Goal: Transaction & Acquisition: Subscribe to service/newsletter

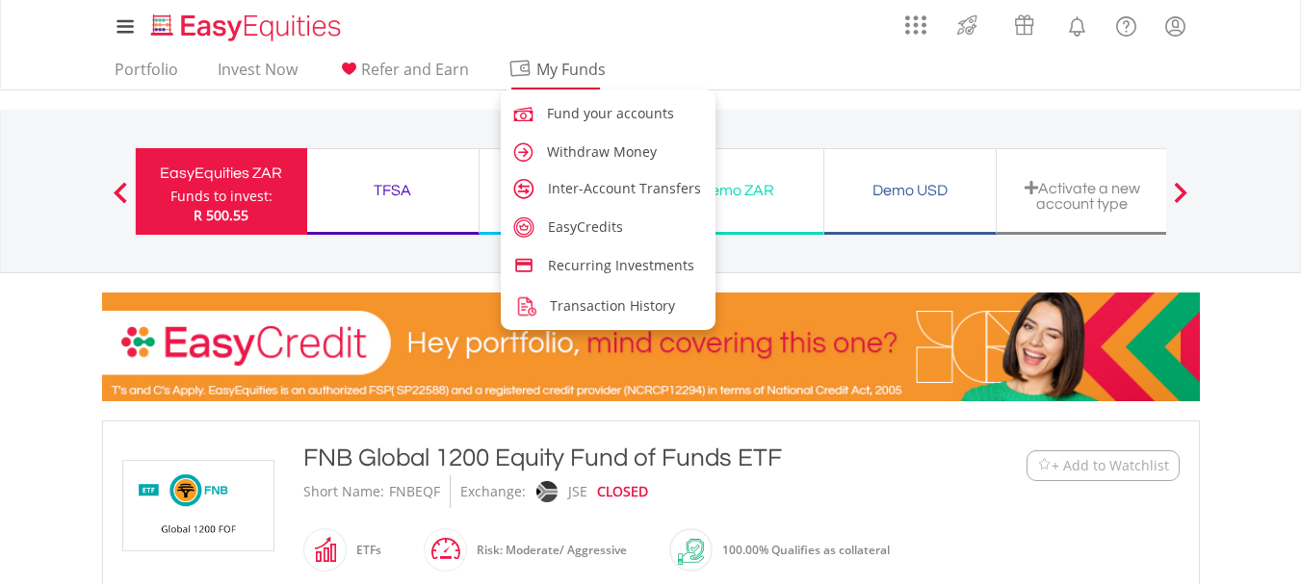
click at [553, 64] on span "My Funds" at bounding box center [571, 69] width 126 height 25
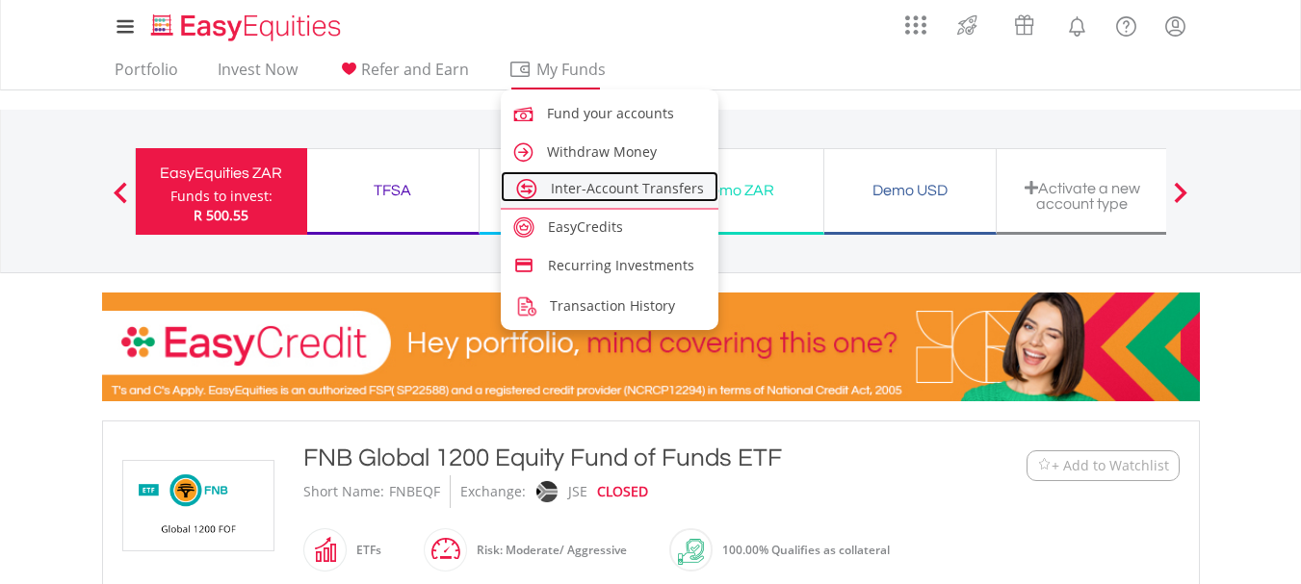
click at [606, 192] on span "Inter-Account Transfers" at bounding box center [627, 188] width 153 height 18
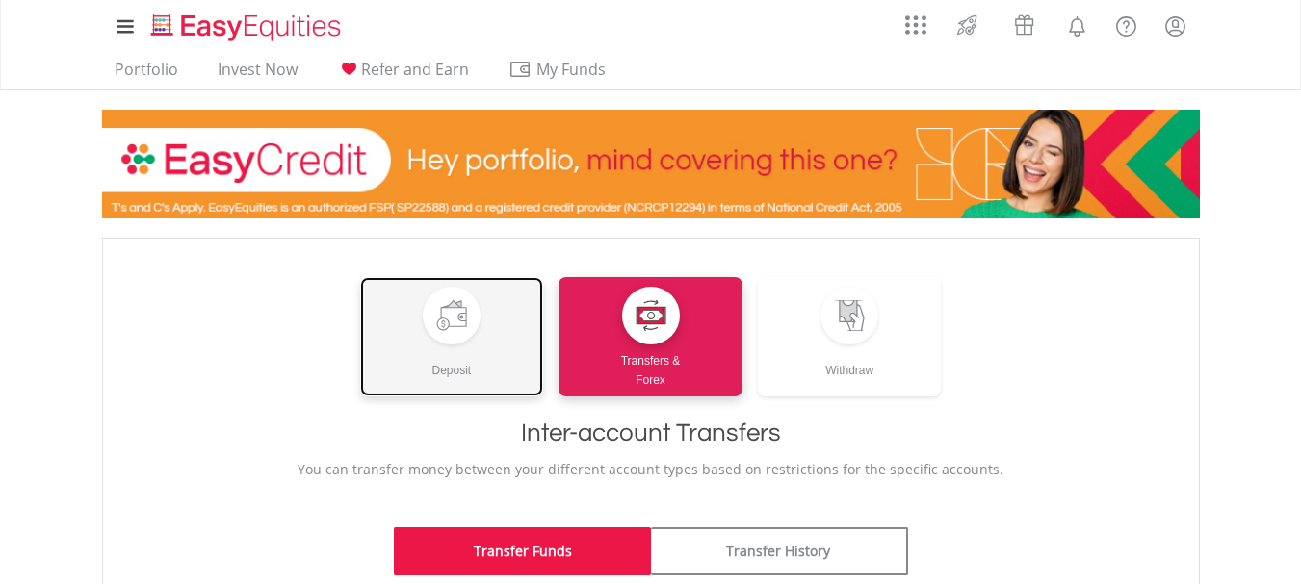
click at [451, 331] on div at bounding box center [452, 316] width 58 height 58
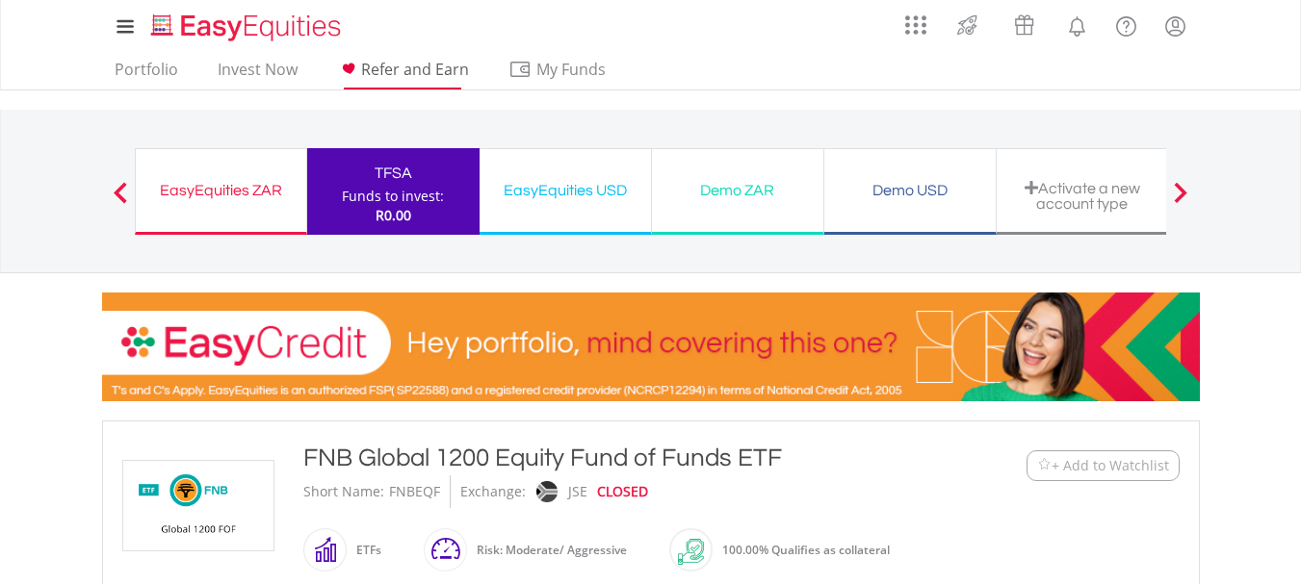
click at [390, 59] on span "Refer and Earn" at bounding box center [415, 69] width 108 height 21
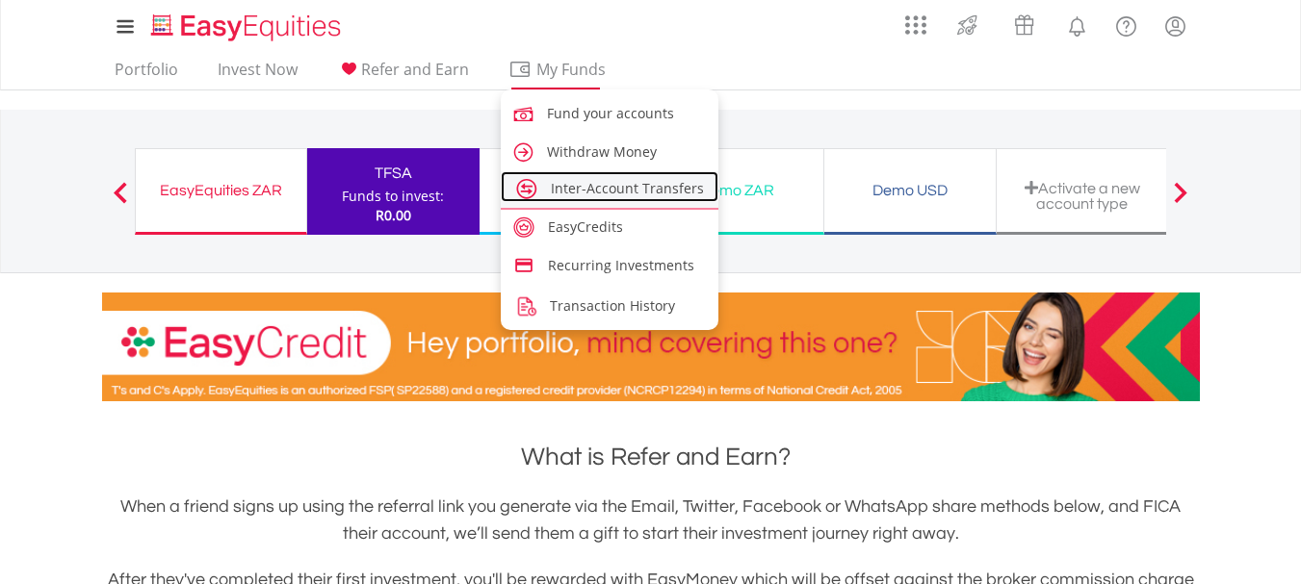
click at [589, 191] on span "Inter-Account Transfers" at bounding box center [627, 188] width 153 height 18
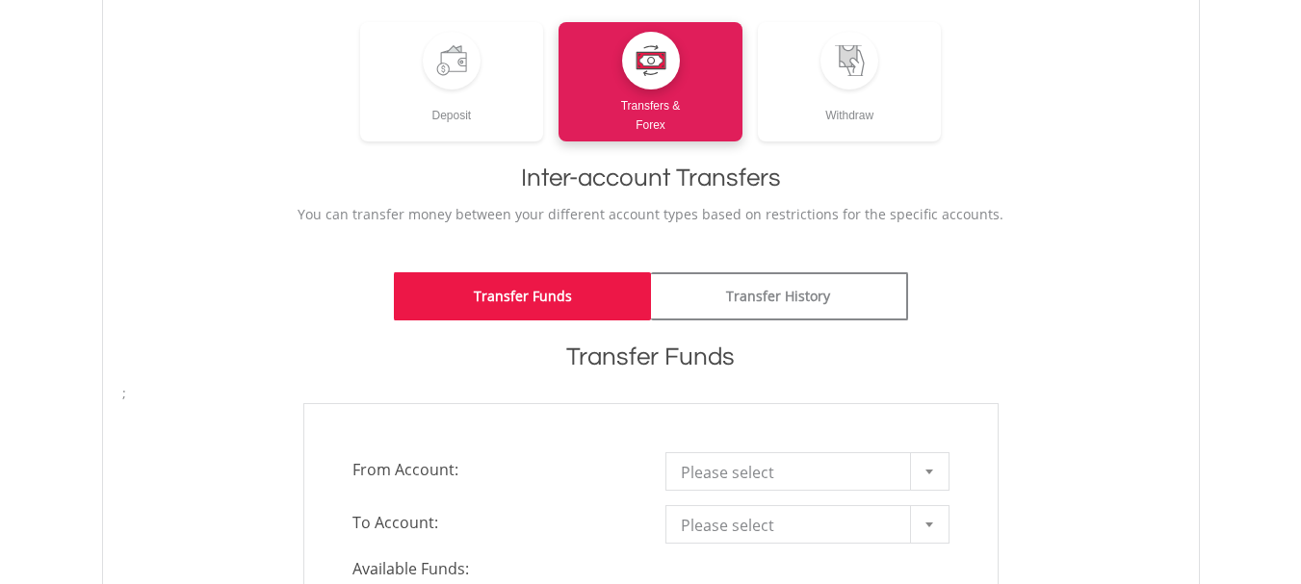
scroll to position [296, 0]
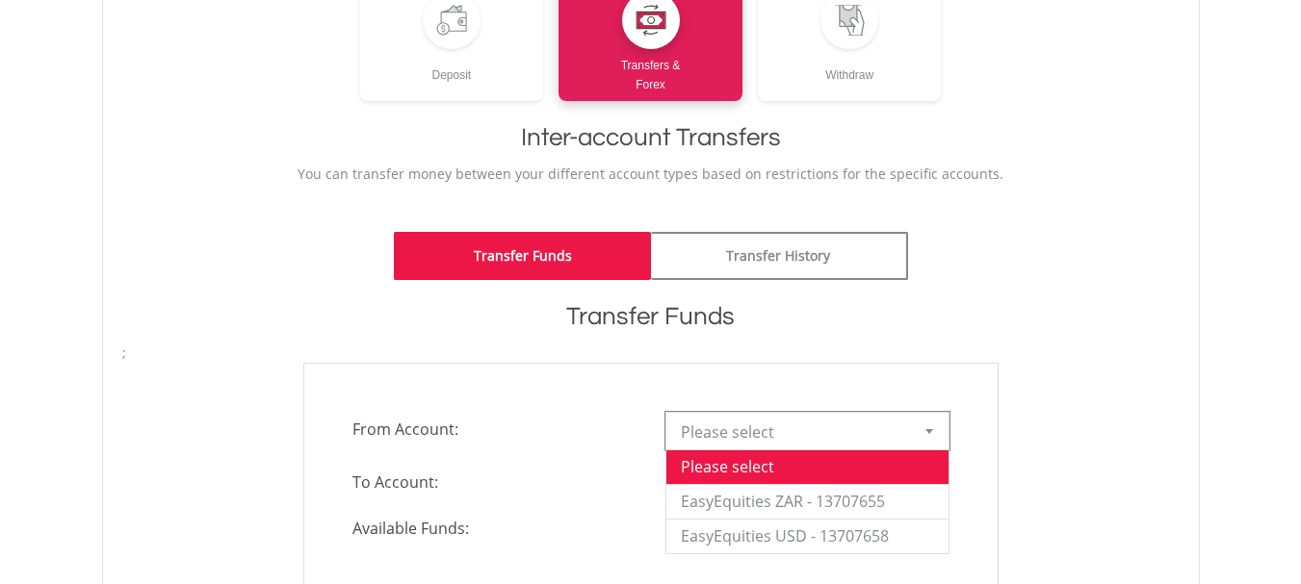
click at [826, 441] on span "Please select" at bounding box center [793, 432] width 224 height 39
click at [835, 500] on li "EasyEquities ZAR - 13707655" at bounding box center [807, 501] width 282 height 35
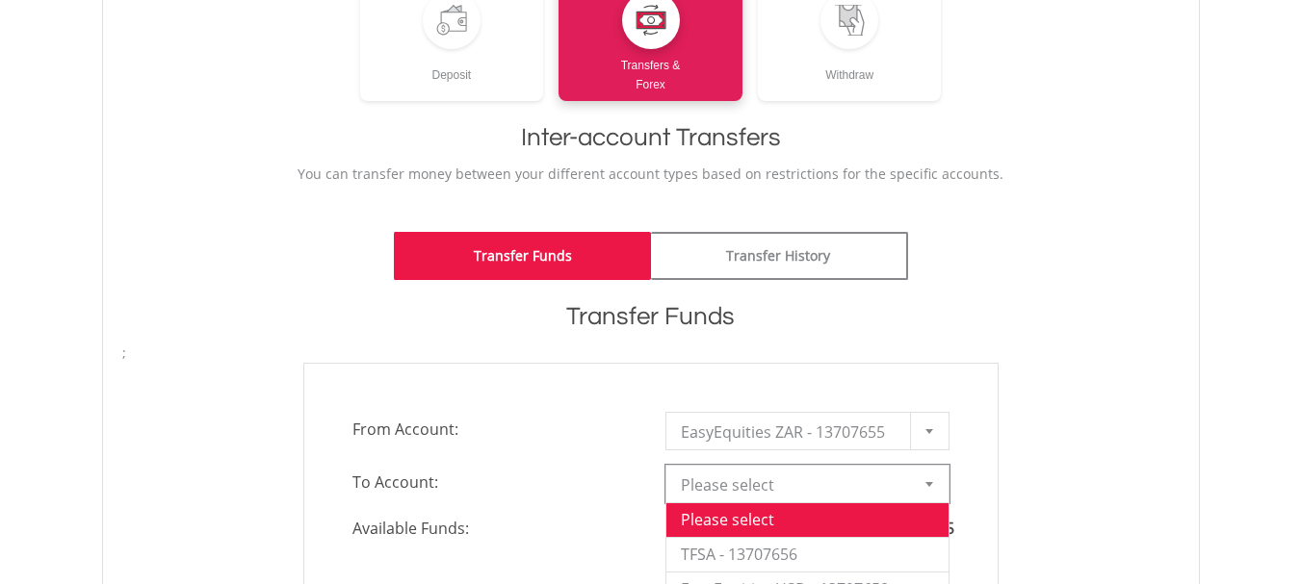
click at [820, 488] on span "Please select" at bounding box center [793, 485] width 224 height 39
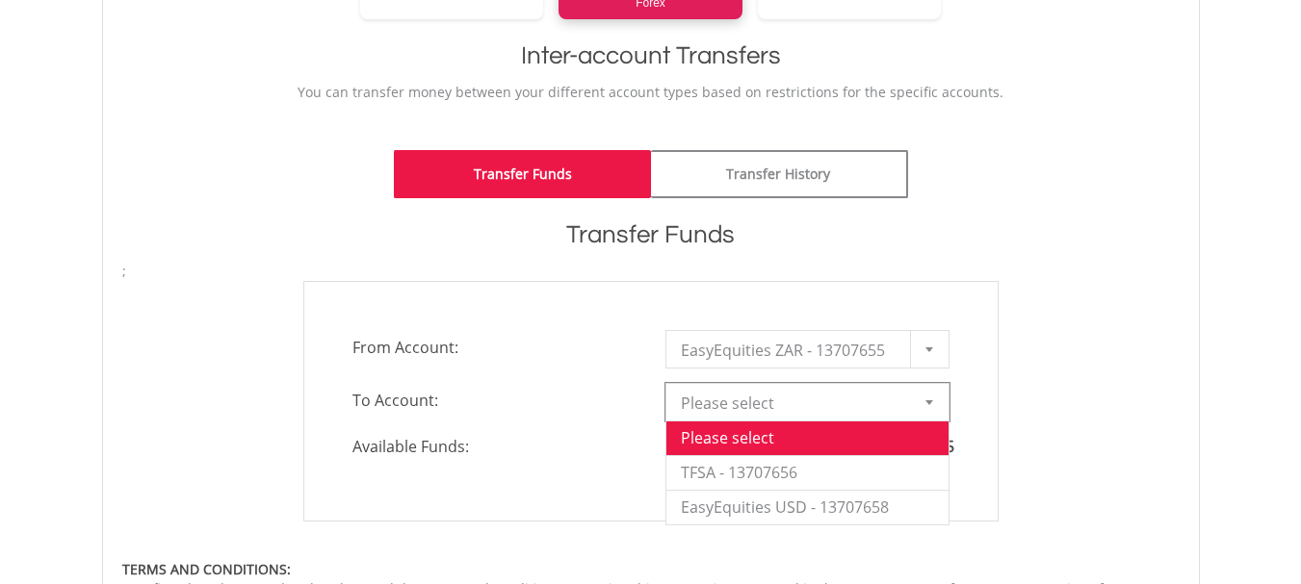
scroll to position [382, 0]
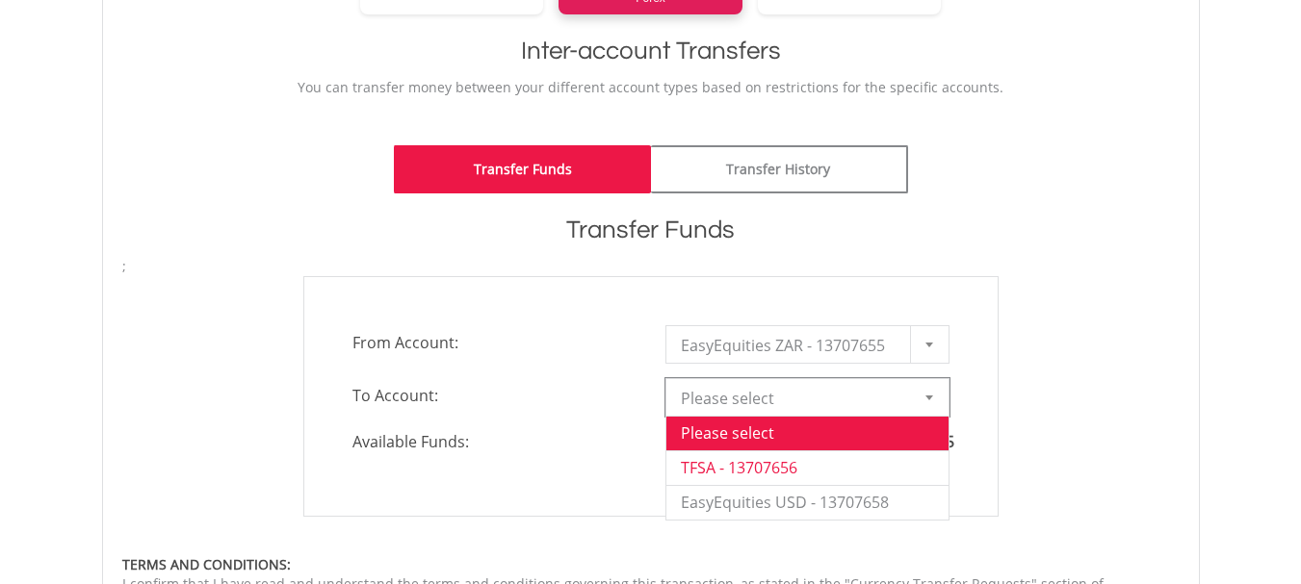
click at [797, 476] on li "TFSA - 13707656" at bounding box center [807, 468] width 282 height 35
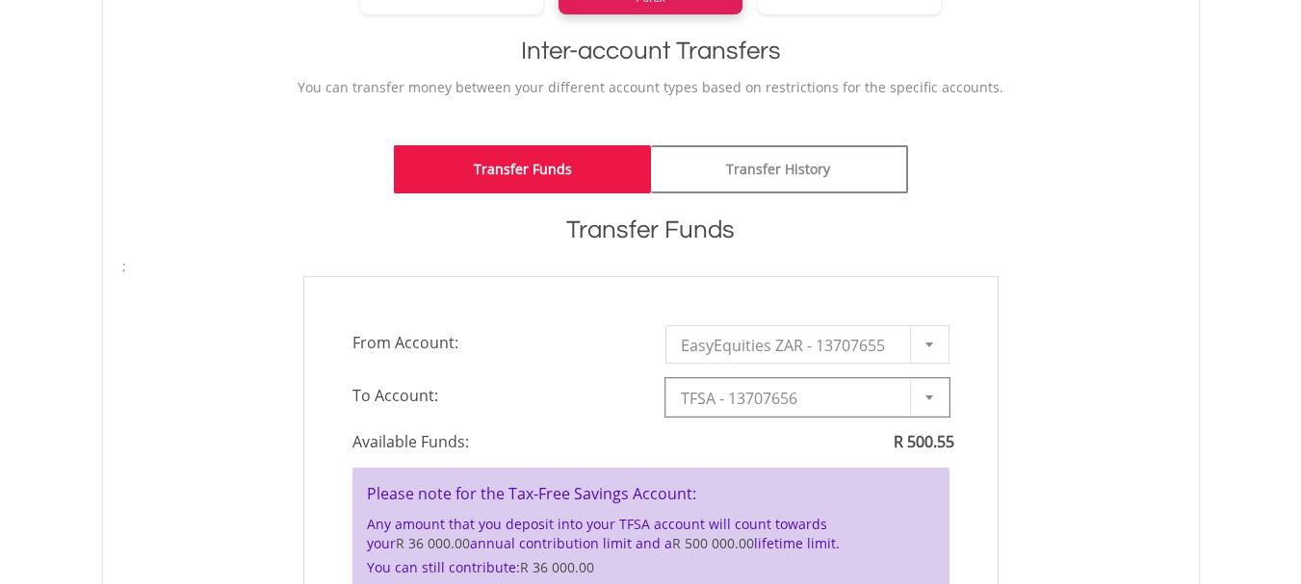
type input "*"
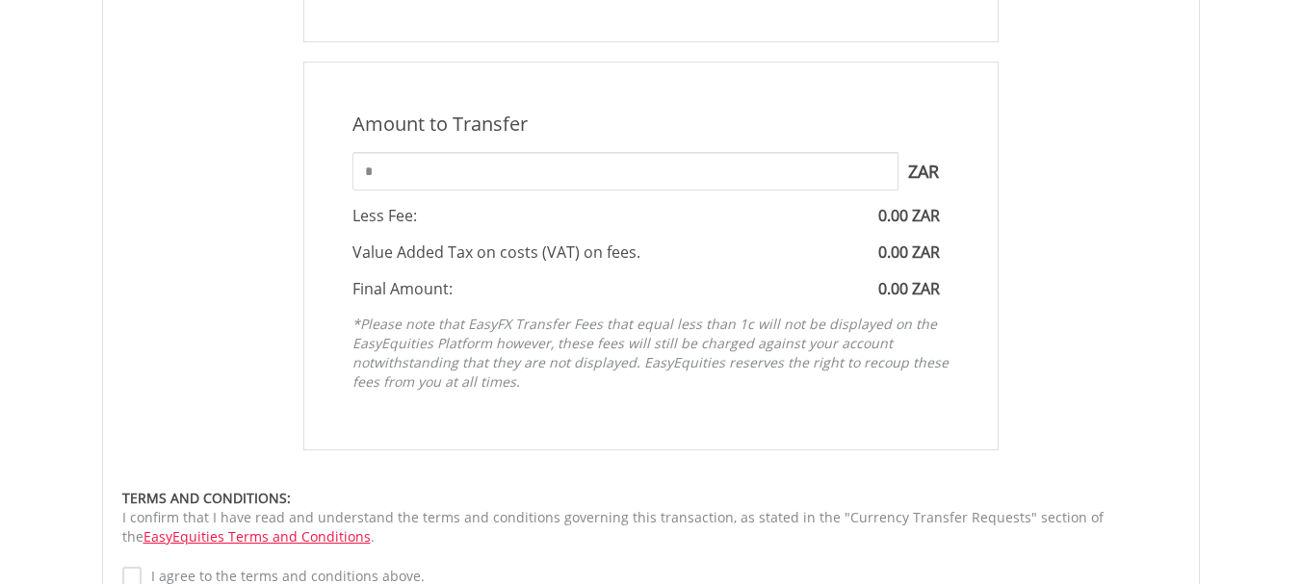
scroll to position [1020, 0]
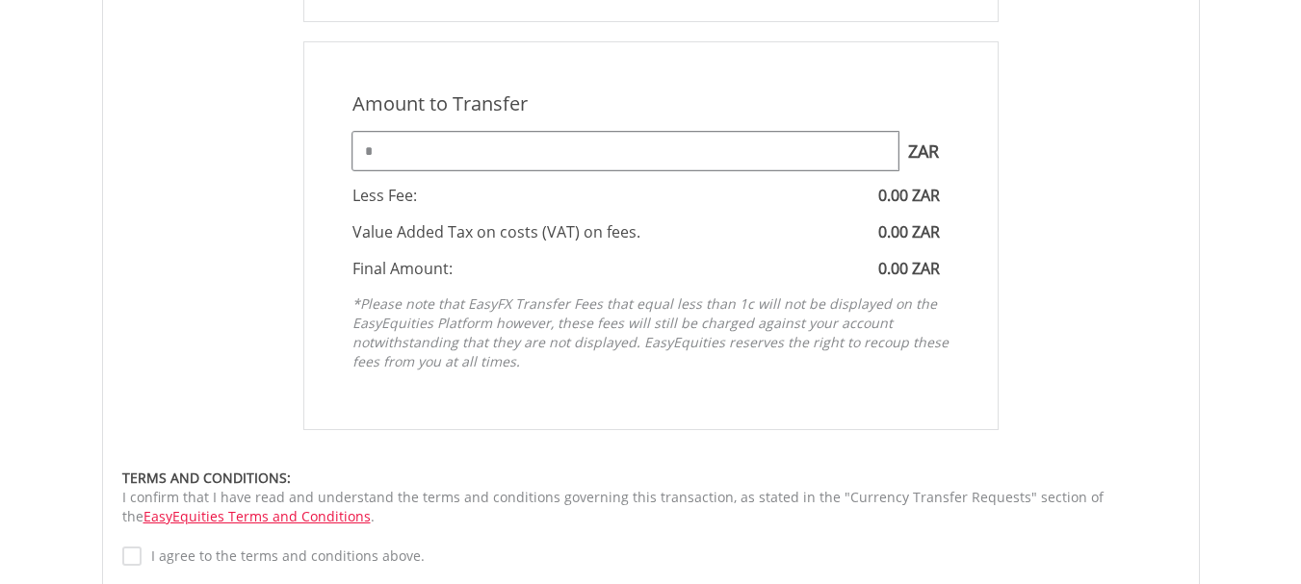
click at [517, 157] on input "*" at bounding box center [625, 151] width 546 height 39
type input "***"
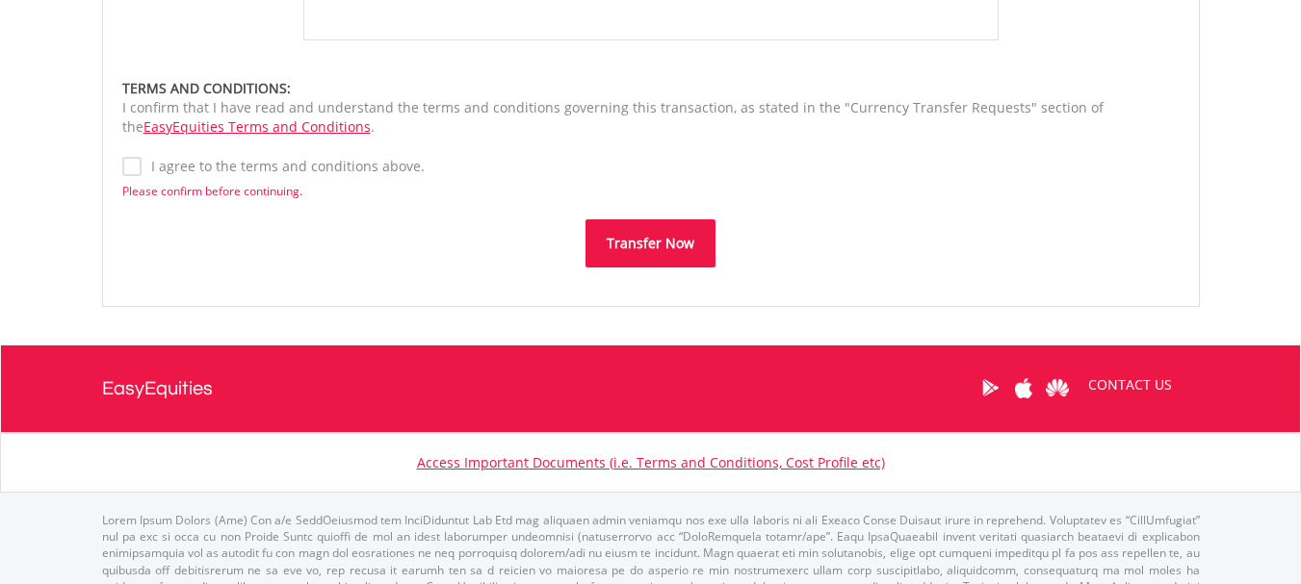
scroll to position [1418, 0]
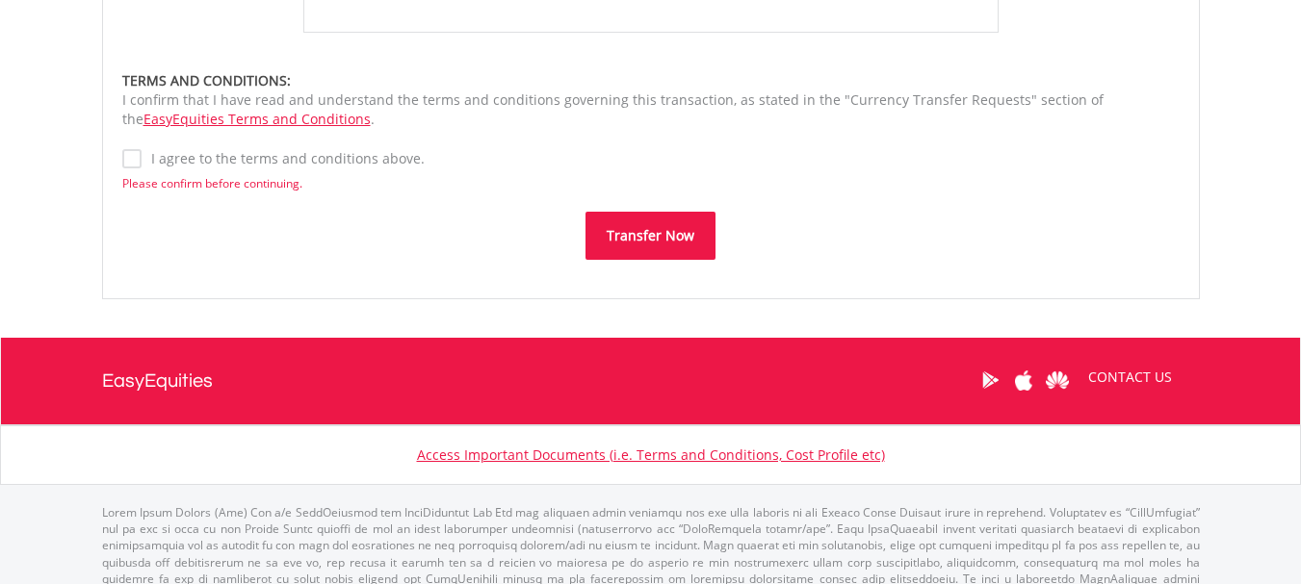
click at [618, 245] on button "Transfer Now" at bounding box center [650, 236] width 130 height 48
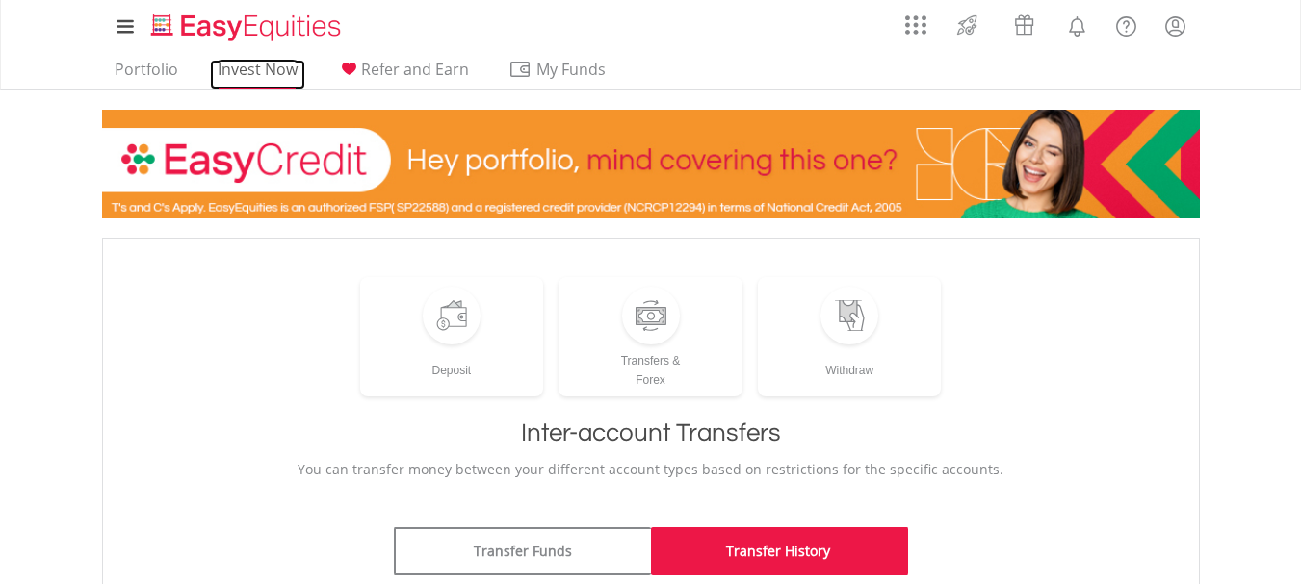
click at [256, 75] on link "Invest Now" at bounding box center [257, 75] width 95 height 30
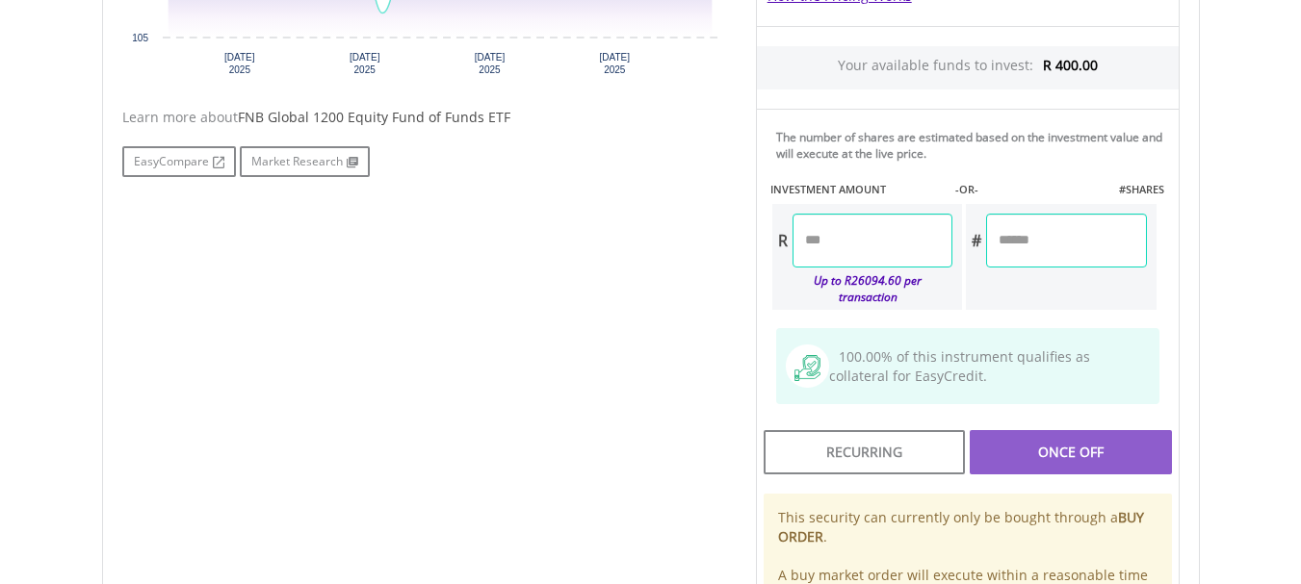
scroll to position [898, 0]
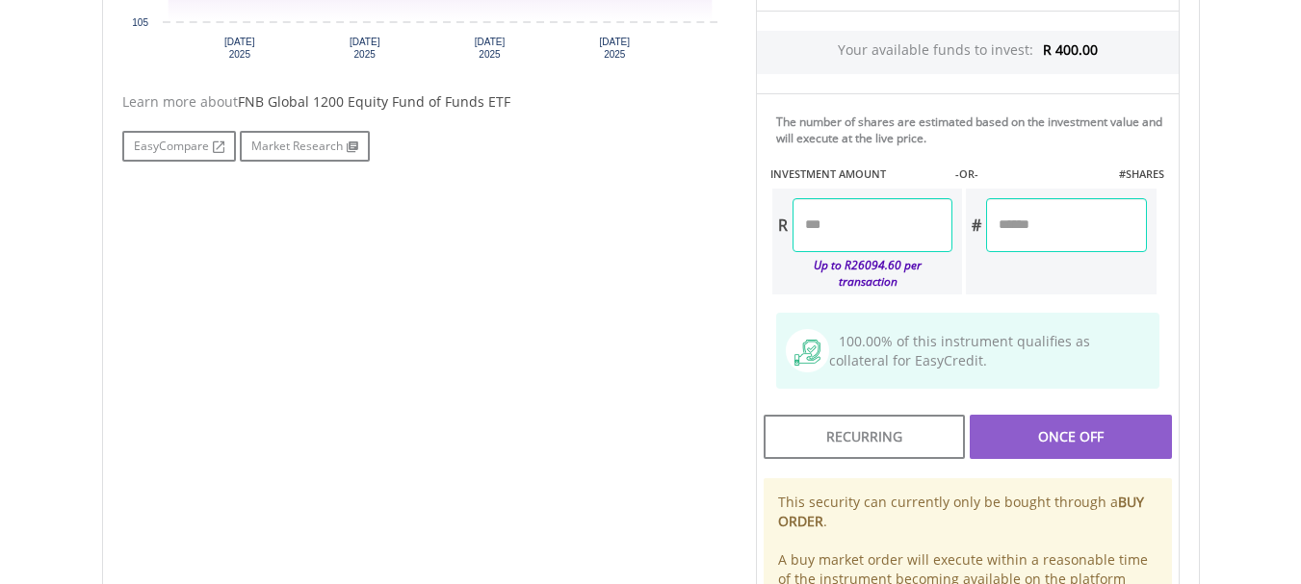
click at [848, 225] on input "number" at bounding box center [872, 225] width 160 height 54
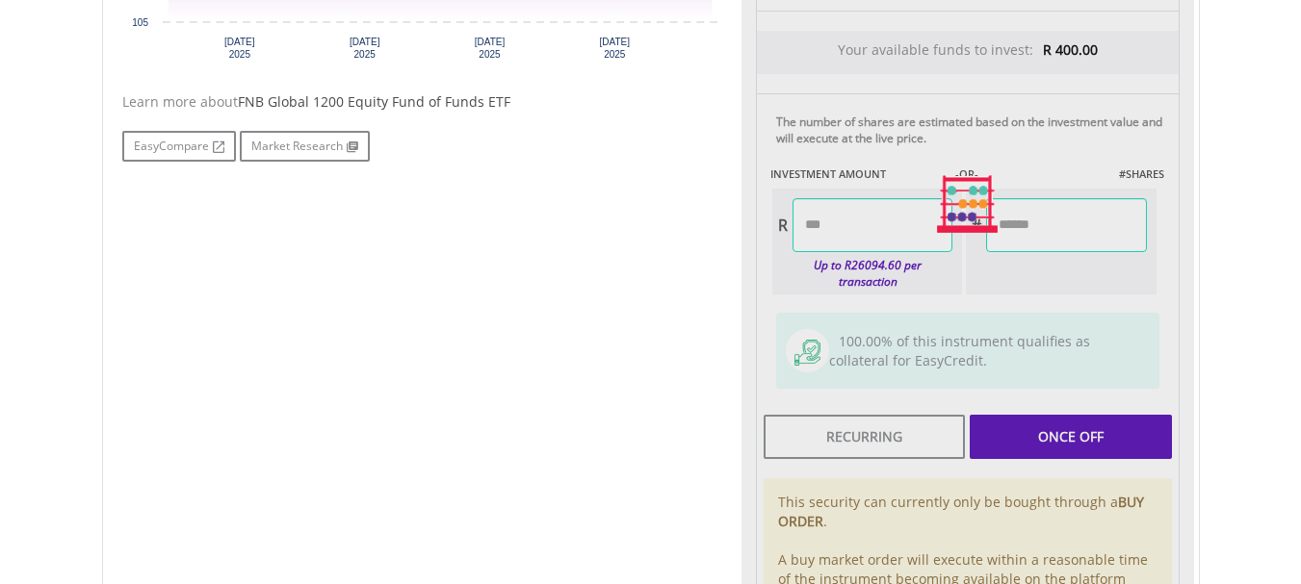
click at [683, 319] on div "No chart available. 1 MO CHANGE 1.53% DAILY CHANGE 0.00% 1M 3M 6M 1Y MAX Chart …" at bounding box center [651, 204] width 1086 height 969
type input "******"
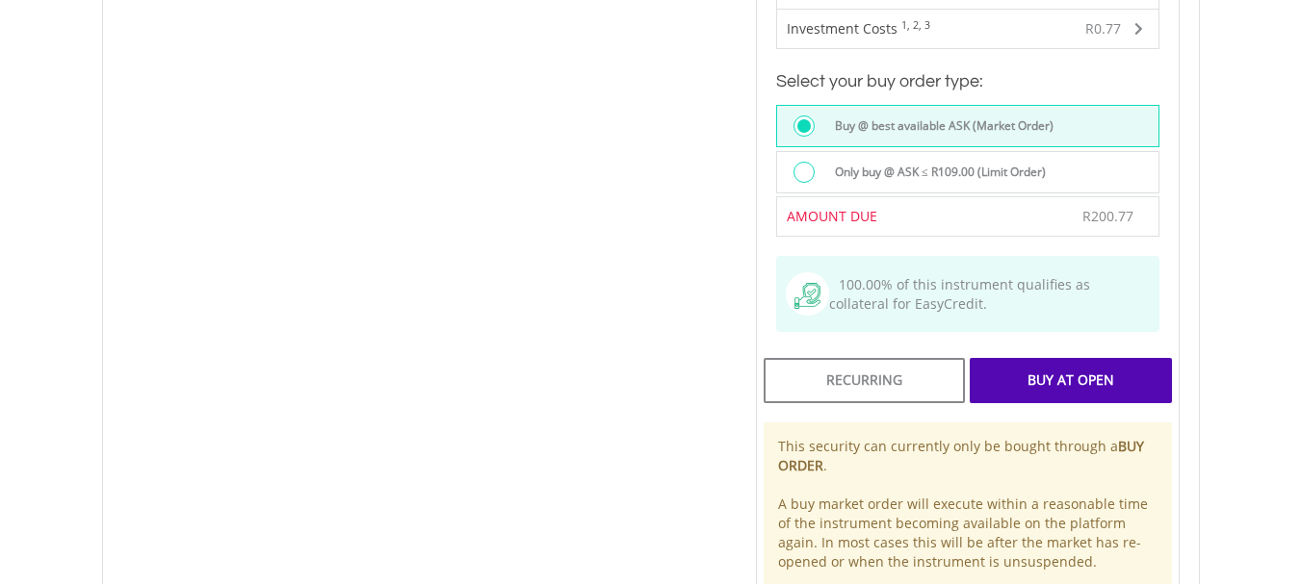
scroll to position [1293, 0]
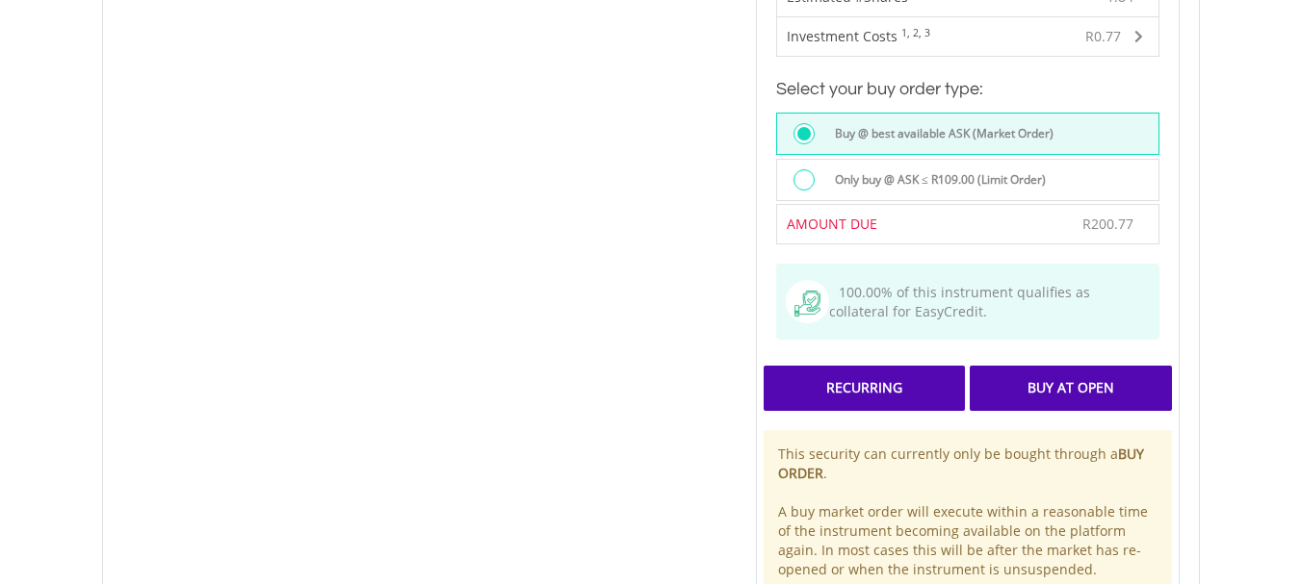
click at [903, 380] on div "Recurring" at bounding box center [863, 388] width 201 height 44
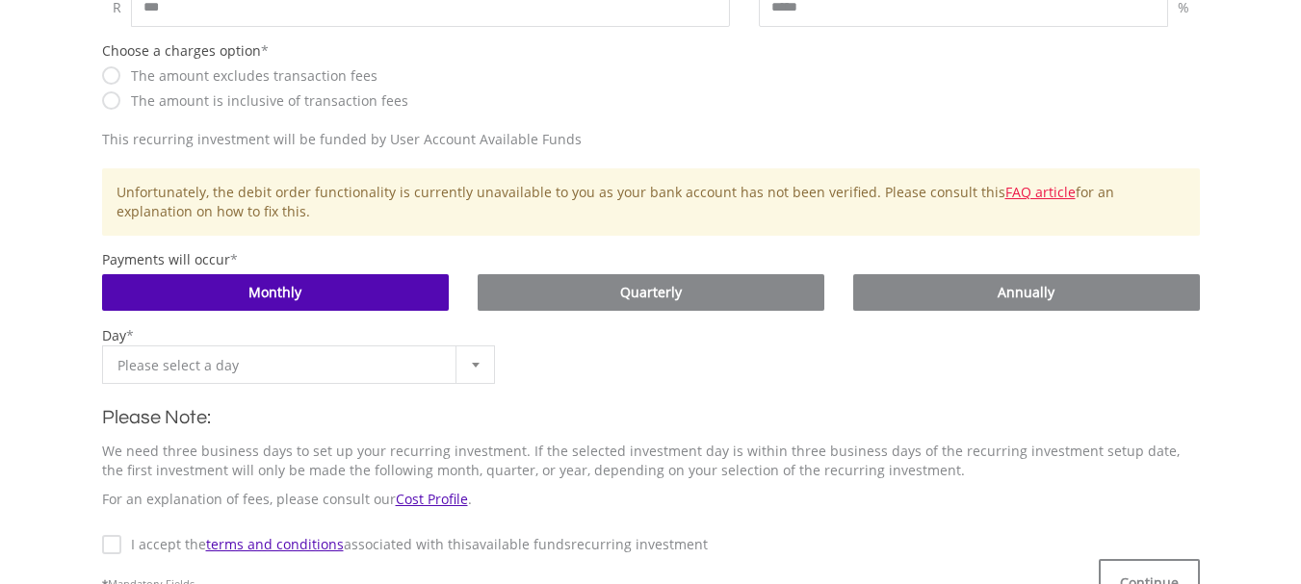
scroll to position [744, 0]
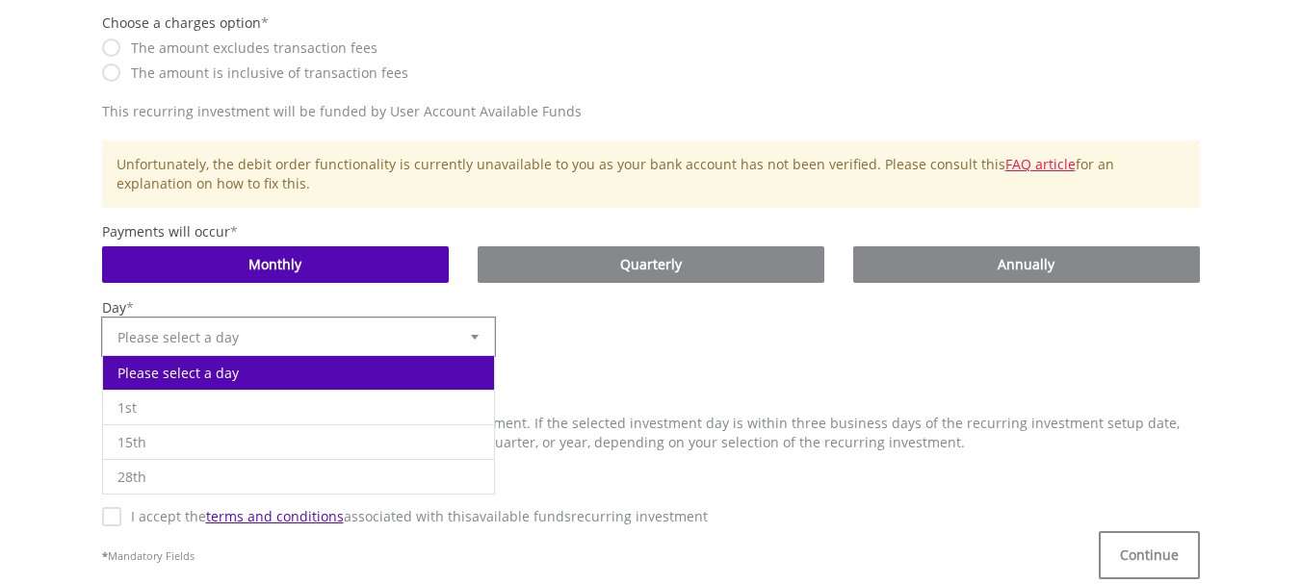
click at [476, 339] on b at bounding box center [475, 337] width 8 height 5
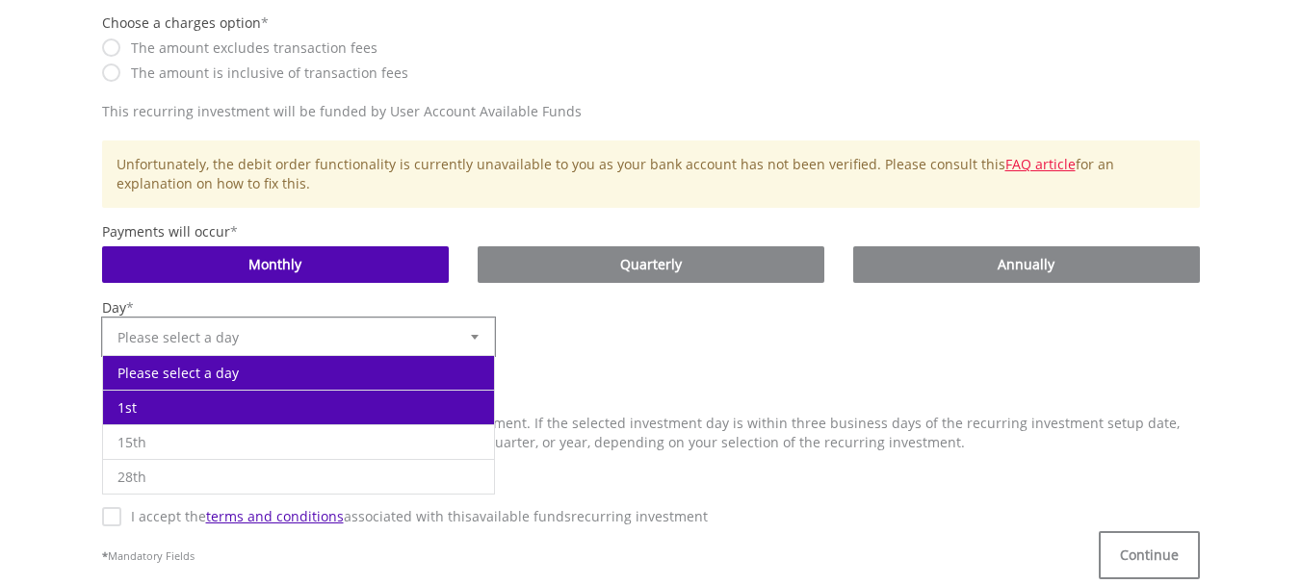
click at [473, 400] on li "1st" at bounding box center [299, 407] width 392 height 35
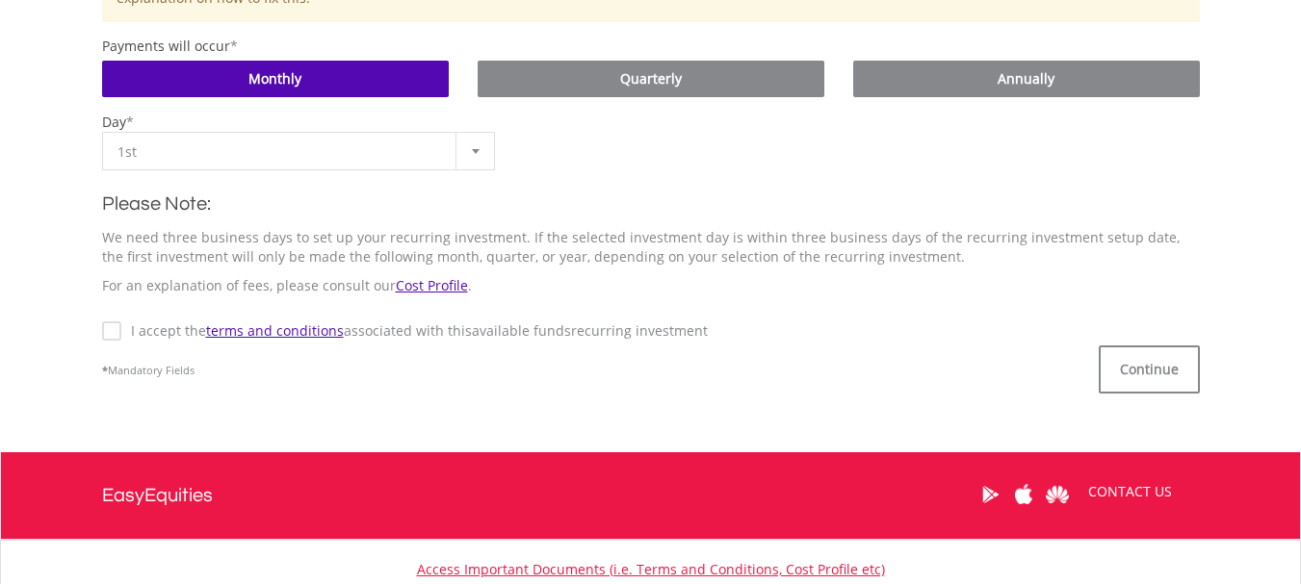
scroll to position [864, 0]
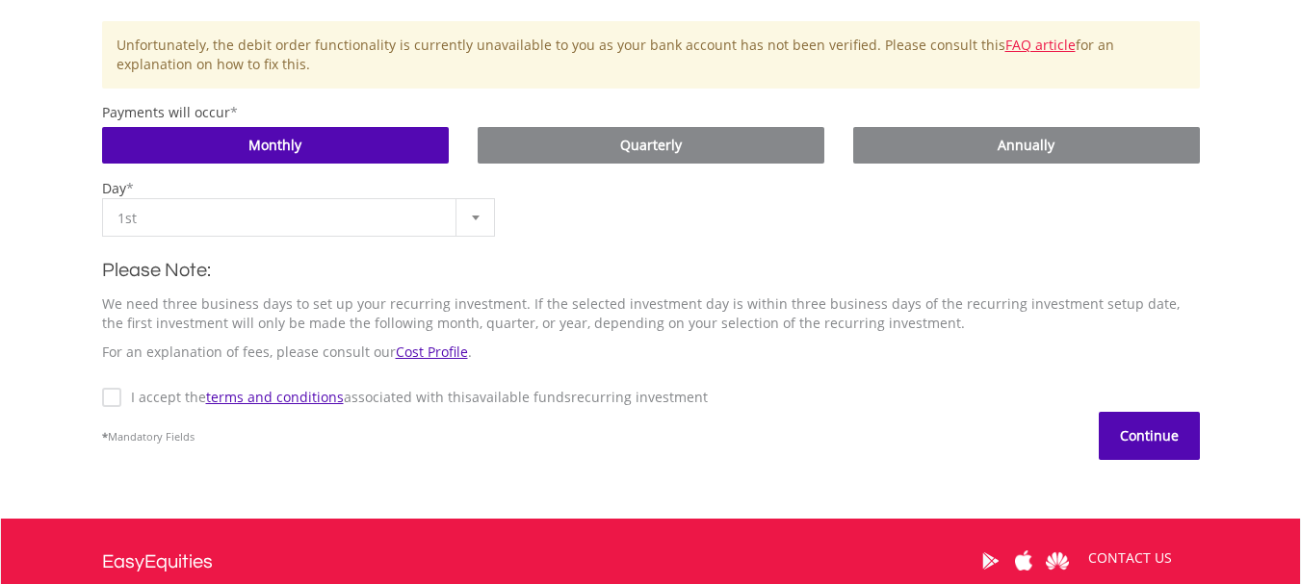
click at [1155, 437] on button "Continue" at bounding box center [1148, 436] width 101 height 48
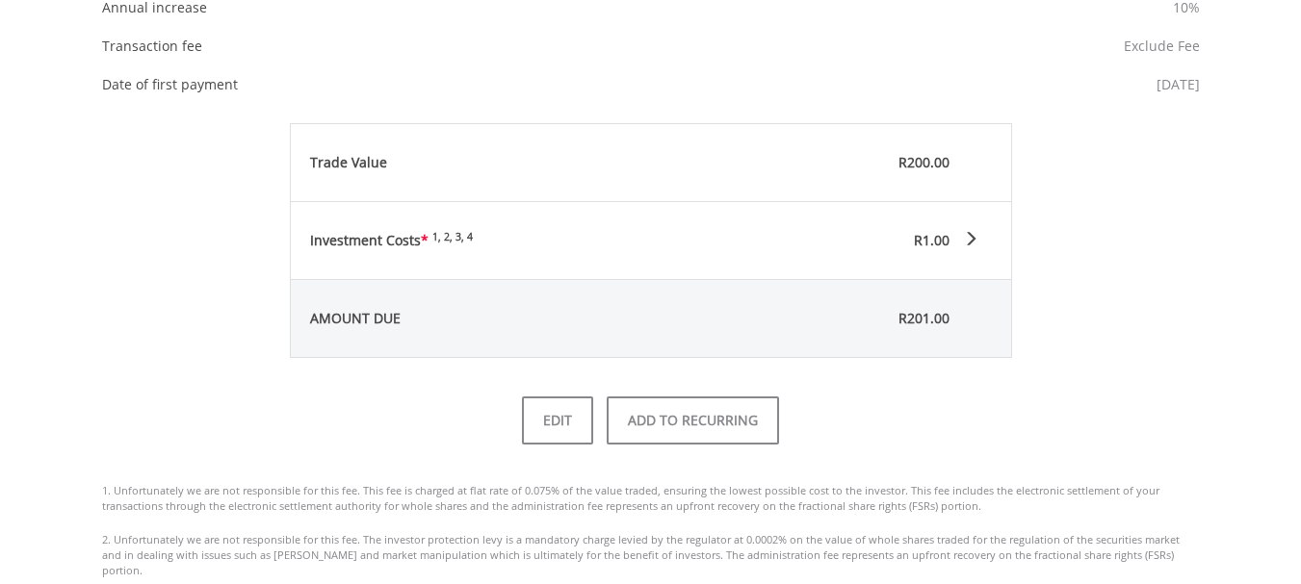
scroll to position [905, 0]
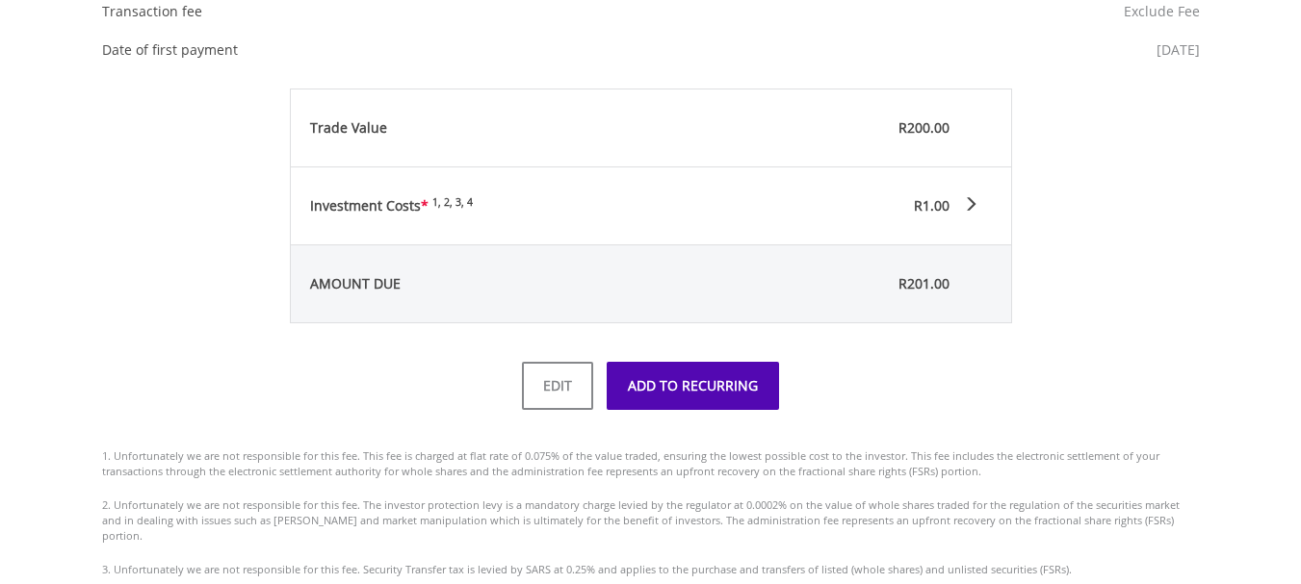
click at [727, 399] on button "ADD TO RECURRING" at bounding box center [692, 386] width 172 height 48
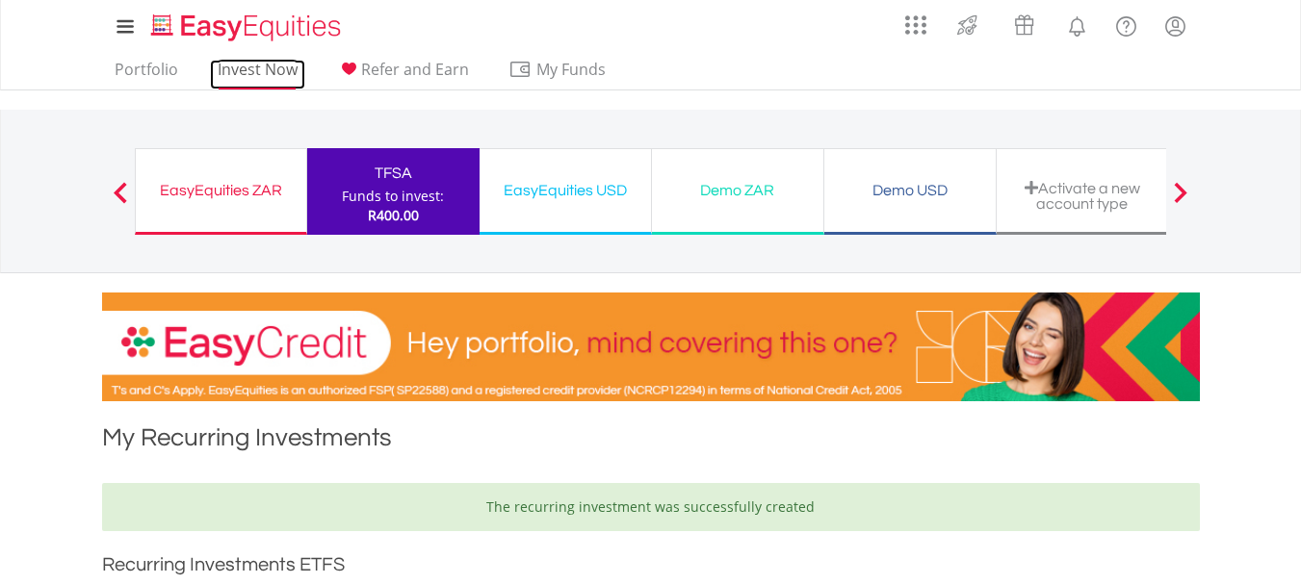
click at [253, 81] on link "Invest Now" at bounding box center [257, 75] width 95 height 30
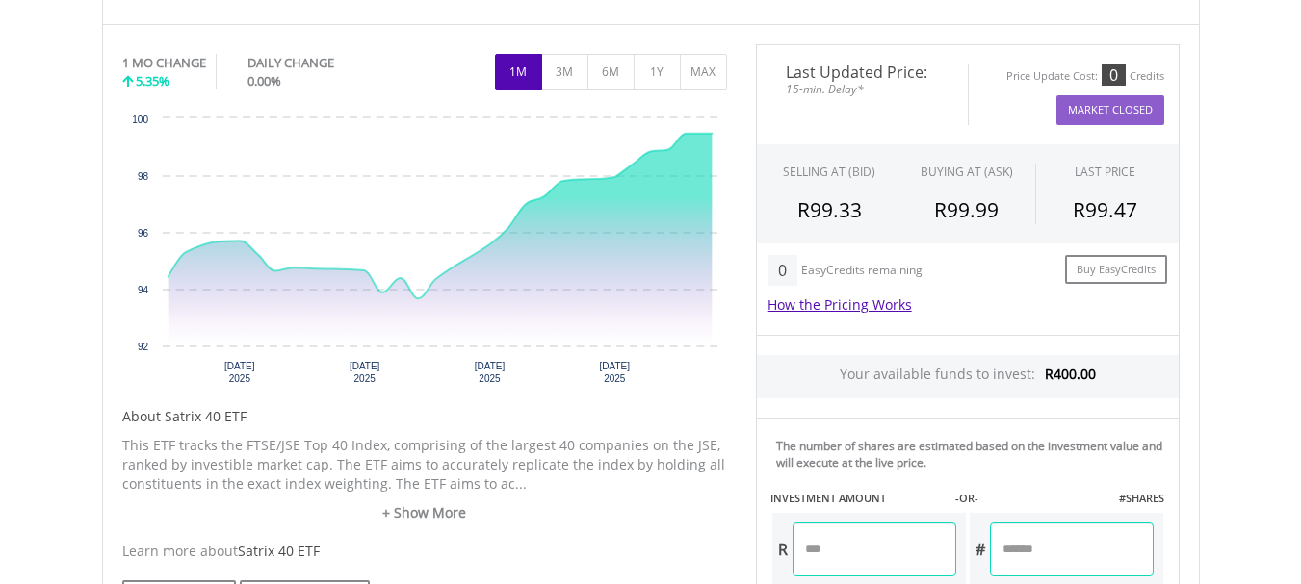
scroll to position [835, 0]
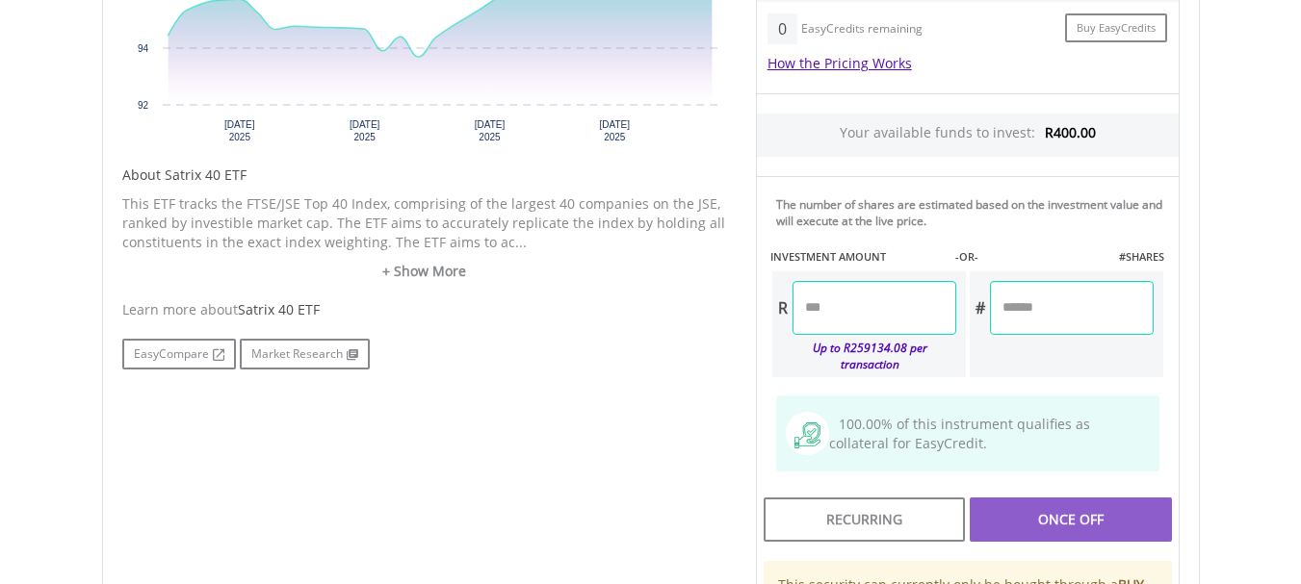
click at [832, 307] on input "number" at bounding box center [874, 308] width 164 height 54
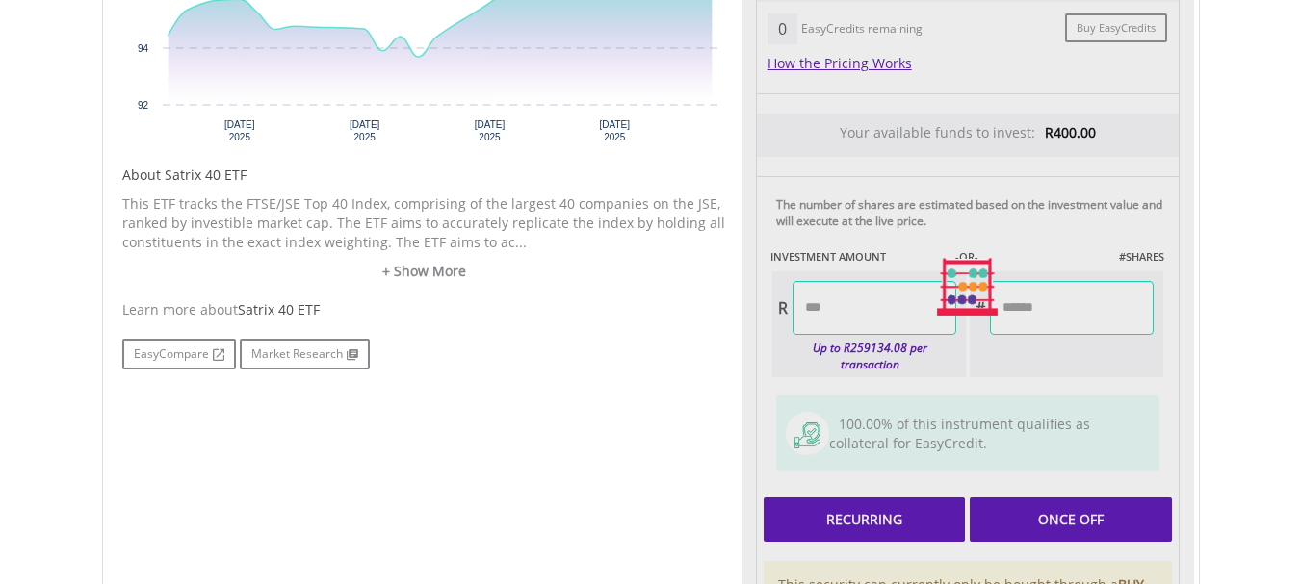
click at [891, 501] on div "Last Updated Price: 15-min. Delay* Price Update Cost: 0 Credits Market Closed S…" at bounding box center [967, 287] width 452 height 969
type input "******"
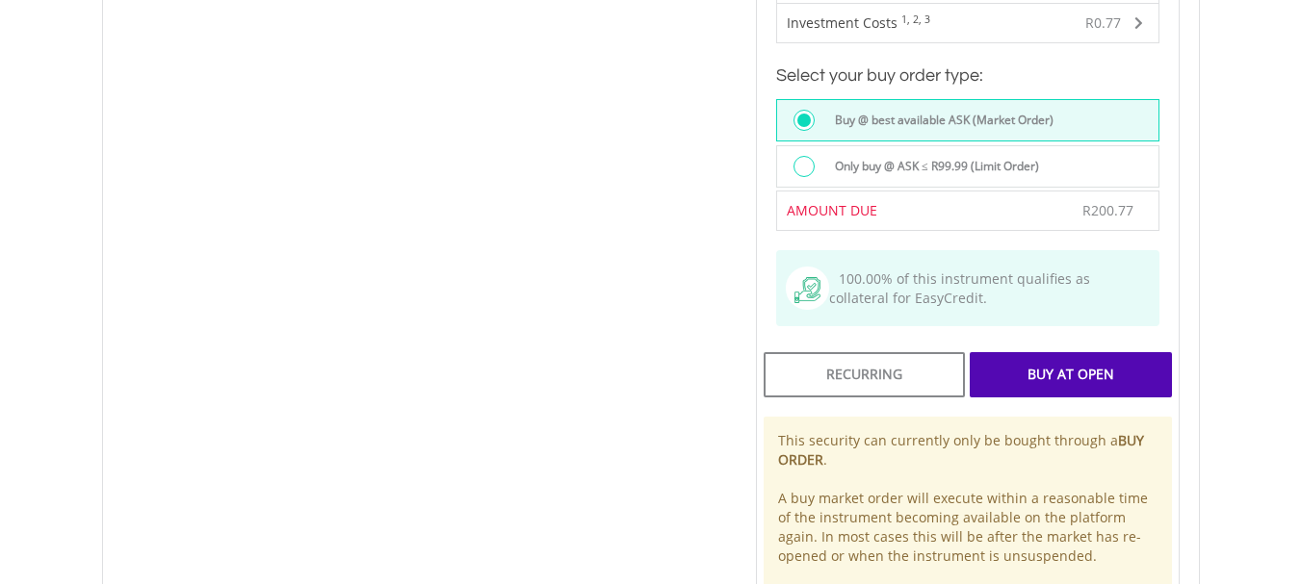
scroll to position [1338, 0]
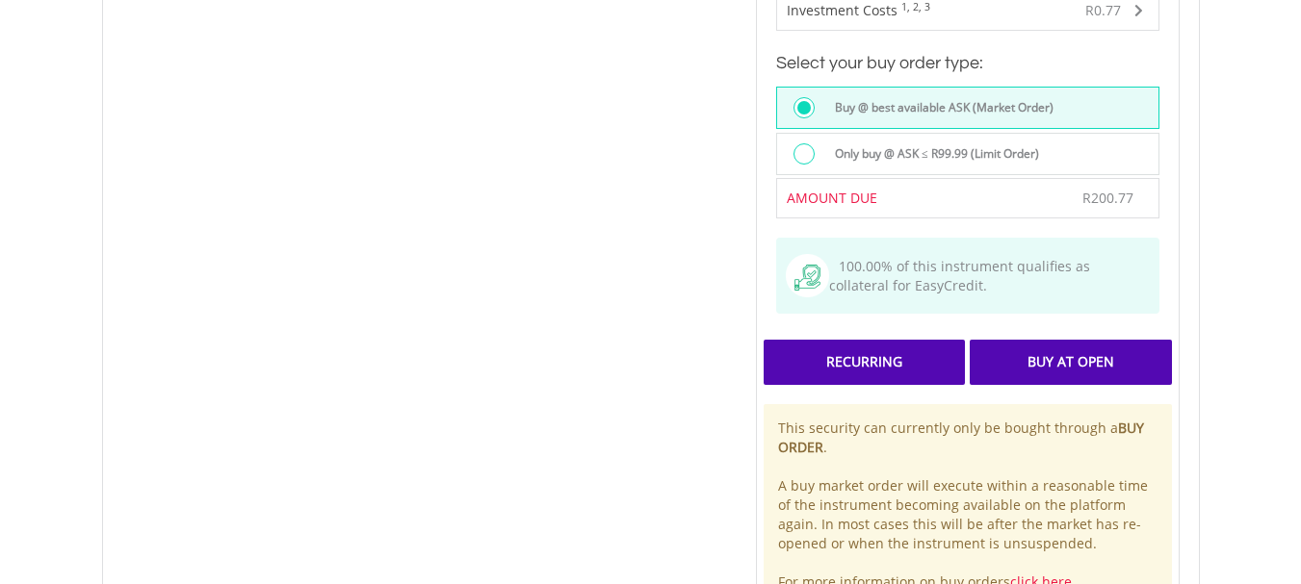
click at [872, 346] on div "Recurring" at bounding box center [863, 362] width 201 height 44
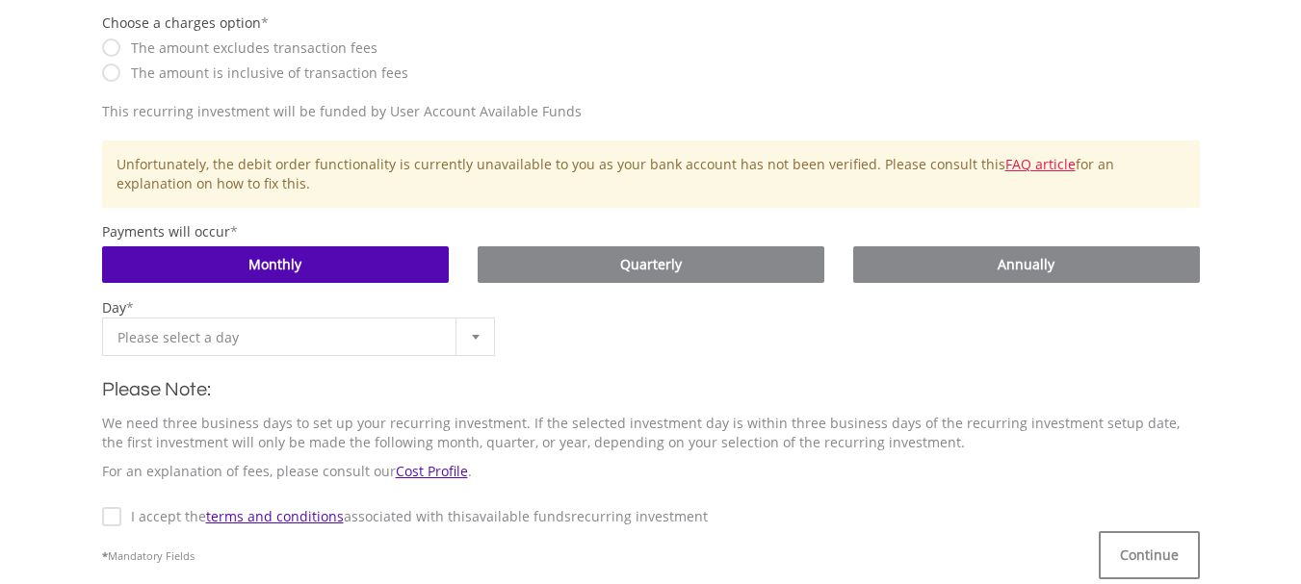
scroll to position [722, 0]
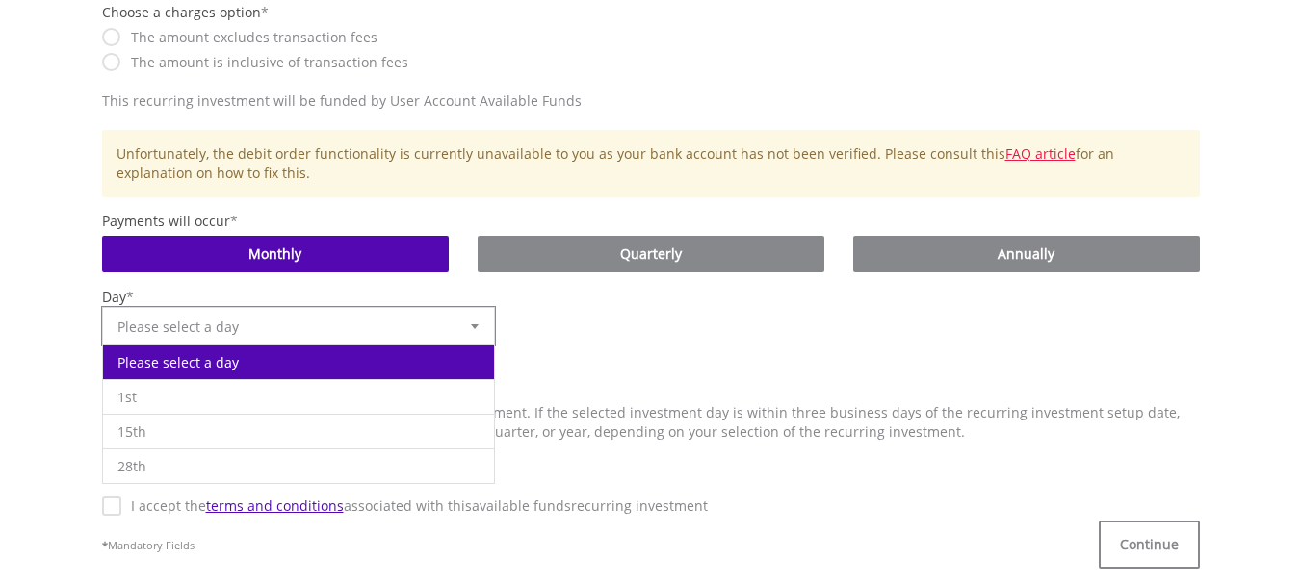
click at [187, 334] on span "Please select a day" at bounding box center [284, 327] width 334 height 39
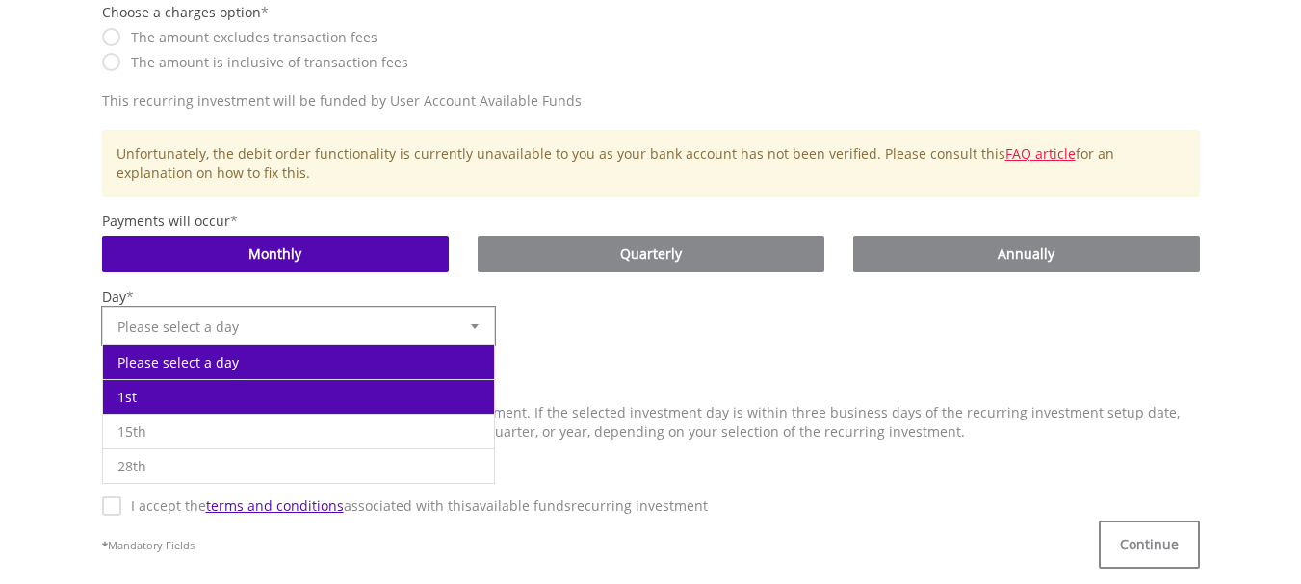
click at [175, 387] on li "1st" at bounding box center [299, 396] width 392 height 35
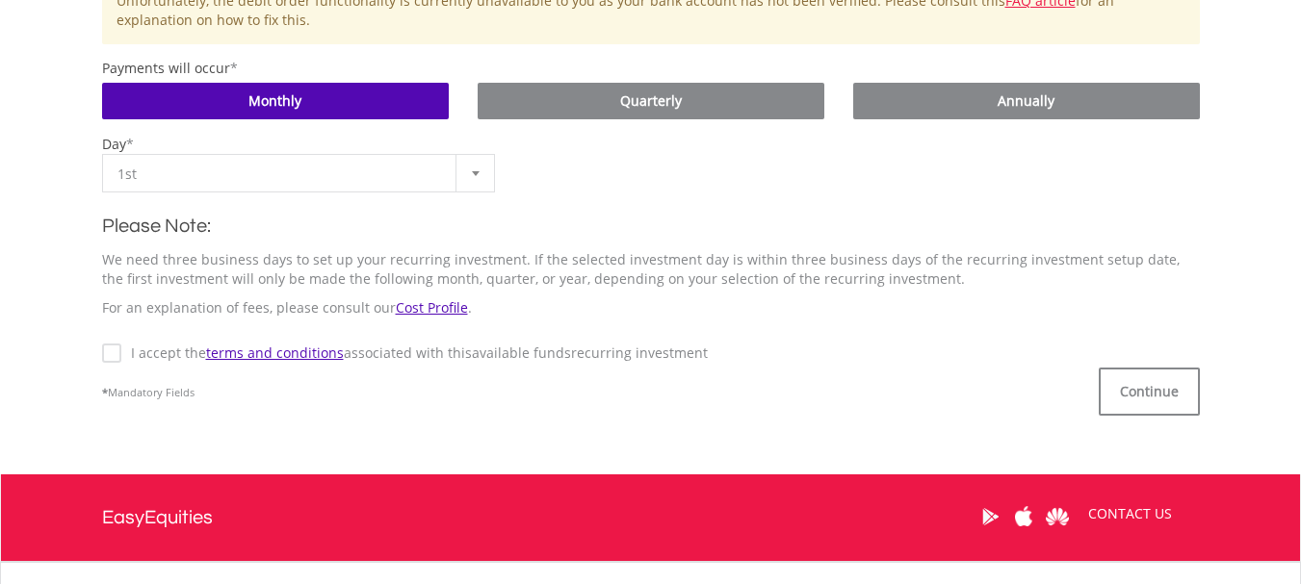
scroll to position [1043, 0]
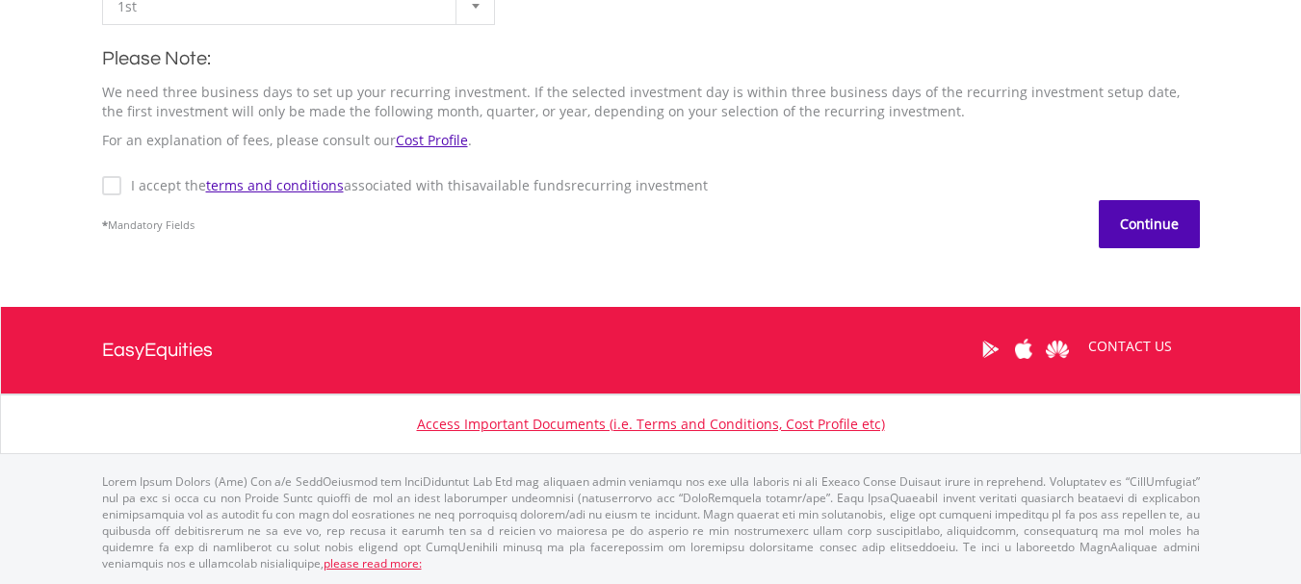
click at [1118, 216] on button "Continue" at bounding box center [1148, 224] width 101 height 48
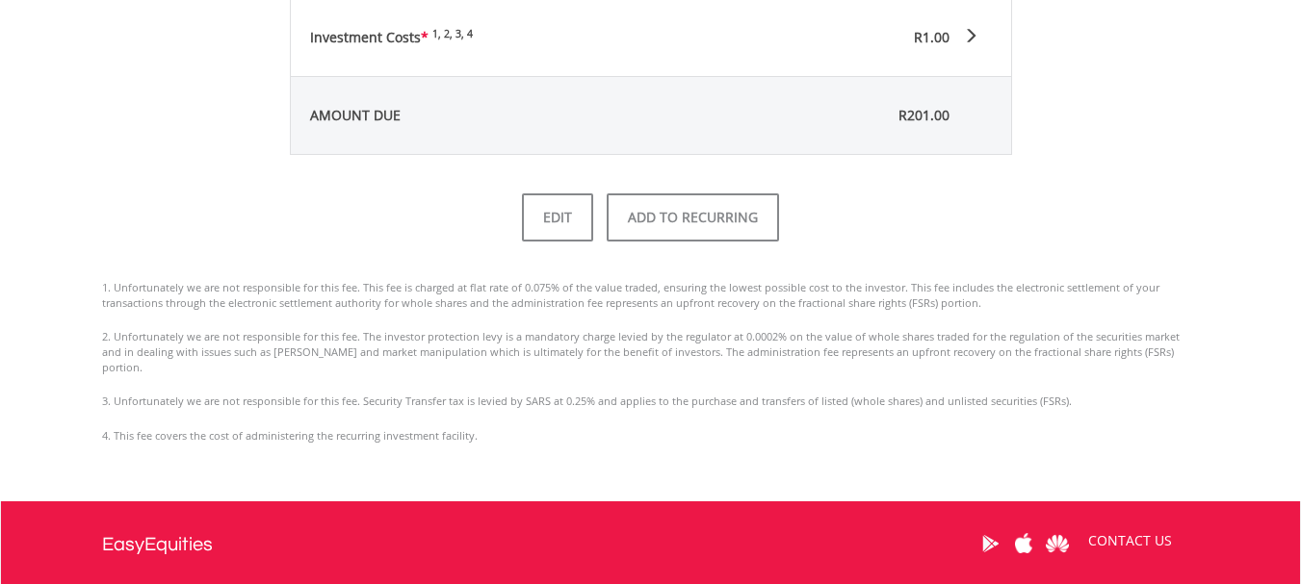
scroll to position [1075, 0]
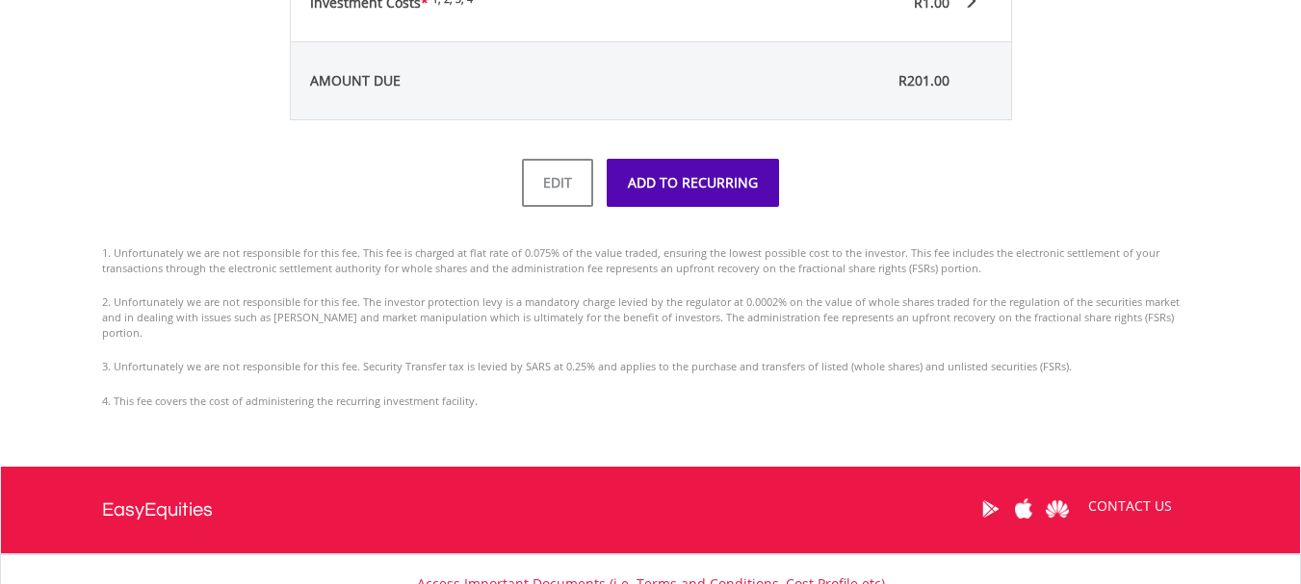
click at [717, 202] on button "ADD TO RECURRING" at bounding box center [692, 183] width 172 height 48
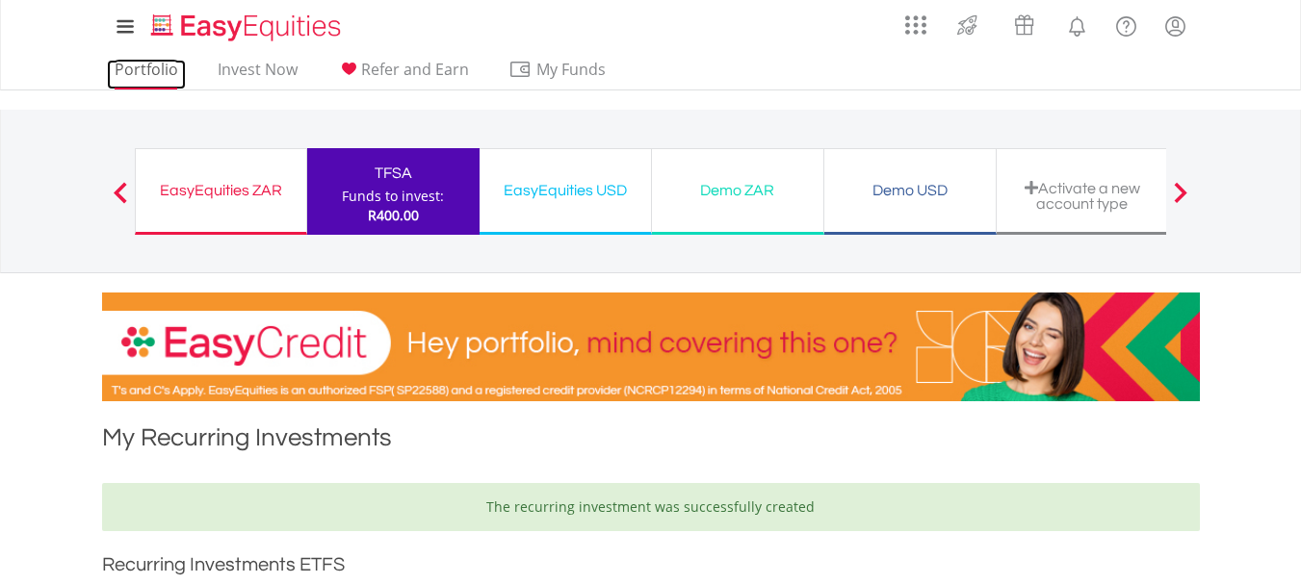
click at [154, 65] on link "Portfolio" at bounding box center [146, 75] width 79 height 30
